Goal: Transaction & Acquisition: Register for event/course

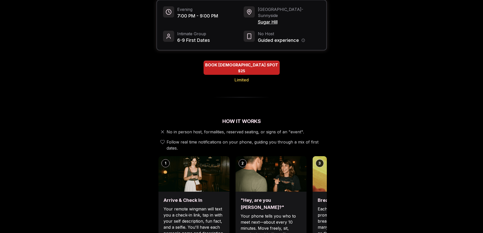
scroll to position [101, 0]
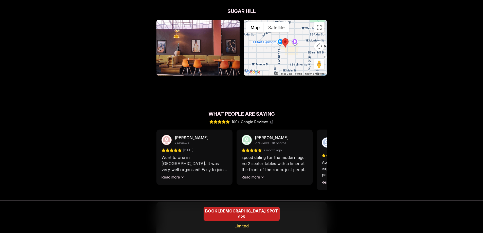
scroll to position [372, 0]
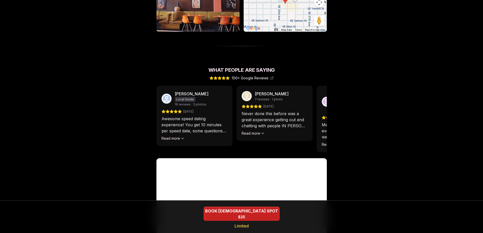
scroll to position [427, 0]
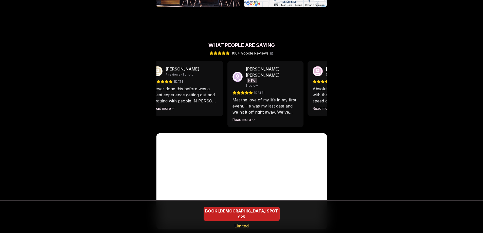
click at [207, 99] on div "Never done this before was a great experience getting out and chatting with peo…" at bounding box center [185, 98] width 66 height 25
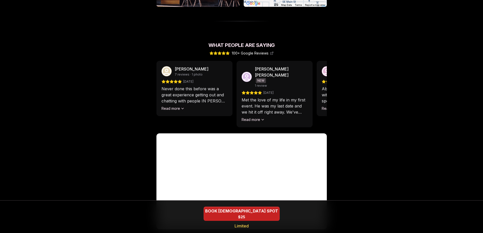
drag, startPoint x: 314, startPoint y: 106, endPoint x: 166, endPoint y: 107, distance: 147.7
click at [166, 107] on div "[PERSON_NAME] 2 reviews [DATE] Went to one in [GEOGRAPHIC_DATA]. It was very we…" at bounding box center [241, 94] width 170 height 66
click at [306, 113] on div "Met the love of my life in my first event. He was my last date and we hit it of…" at bounding box center [274, 109] width 66 height 25
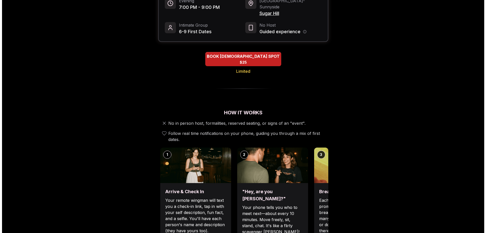
scroll to position [0, 0]
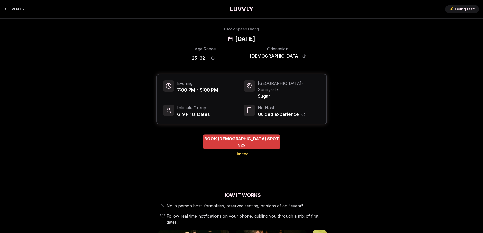
click at [236, 140] on div "BOOK [DEMOGRAPHIC_DATA] SPOT $25" at bounding box center [242, 142] width 78 height 14
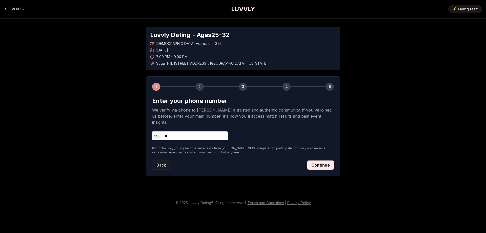
click at [189, 131] on input "**" at bounding box center [190, 135] width 76 height 9
